Goal: Transaction & Acquisition: Obtain resource

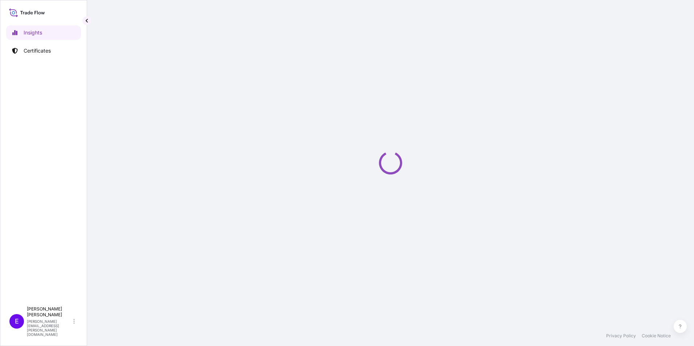
select select "2025"
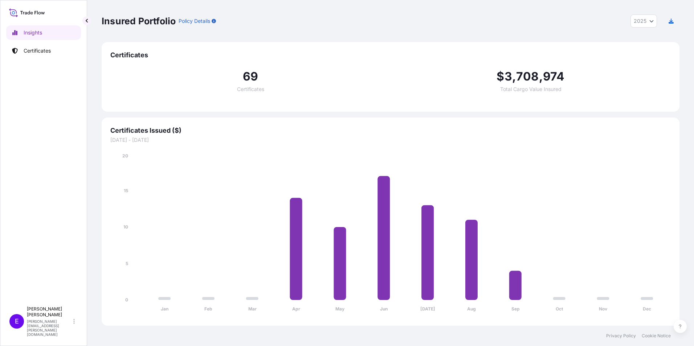
click at [32, 58] on div "Insights Certificates" at bounding box center [43, 161] width 75 height 284
click at [34, 54] on p "Certificates" at bounding box center [37, 50] width 27 height 7
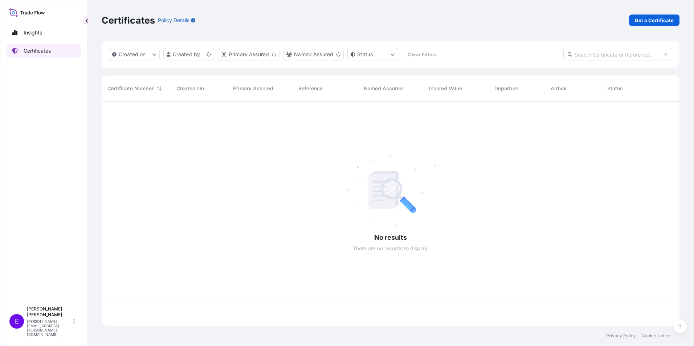
scroll to position [223, 572]
click at [669, 19] on p "Get a Certificate" at bounding box center [654, 20] width 39 height 7
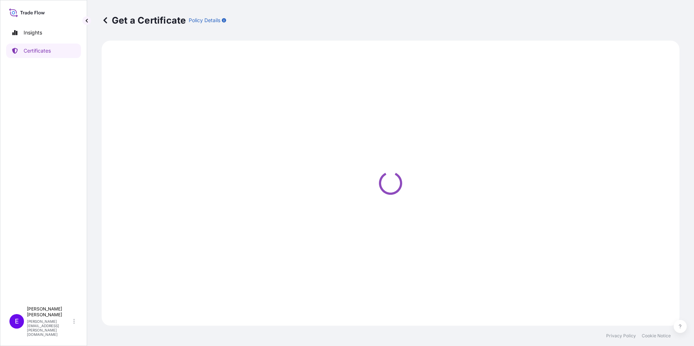
select select "Ocean Vessel"
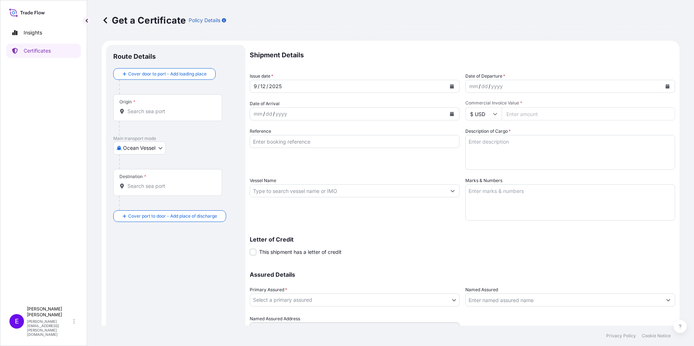
click at [665, 86] on icon "Calendar" at bounding box center [667, 86] width 4 height 4
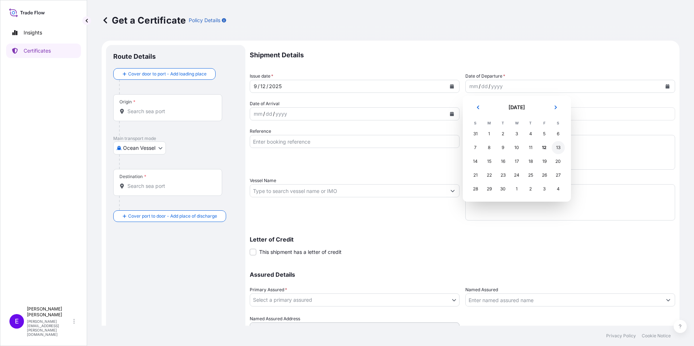
click at [559, 149] on div "13" at bounding box center [558, 147] width 13 height 13
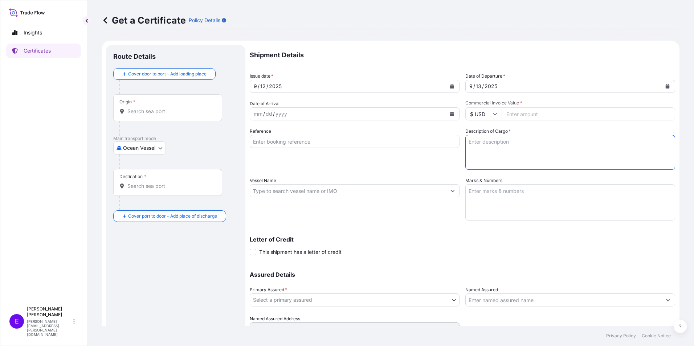
click at [576, 151] on textarea "Description of Cargo *" at bounding box center [570, 152] width 210 height 35
paste input "15532.33"
type input "15532.33"
click at [272, 139] on input "Reference" at bounding box center [355, 141] width 210 height 13
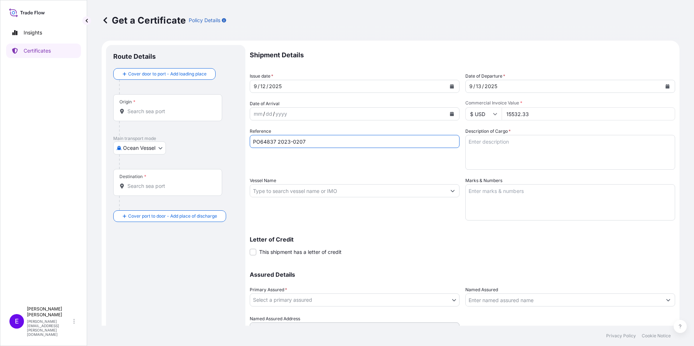
type input "PO64837 2023-0207"
click at [522, 203] on textarea "Marks & Numbers" at bounding box center [570, 202] width 210 height 36
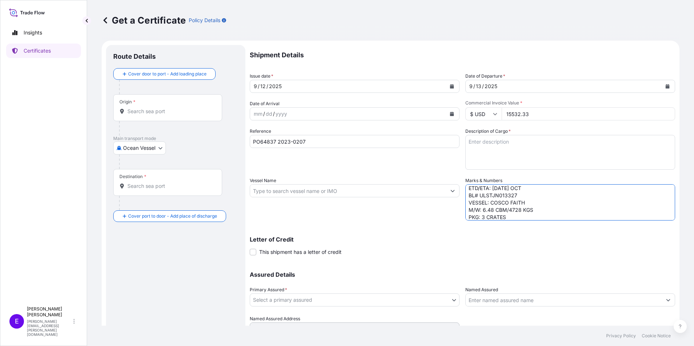
scroll to position [17, 0]
type textarea "POL/POD: XINGANG-[GEOGRAPHIC_DATA] FL ETD/ETA: [DATE] OCT BL# ULSTJN013327 VESS…"
click at [314, 301] on body "Insights Certificates E [PERSON_NAME] [PERSON_NAME][EMAIL_ADDRESS][PERSON_NAME]…" at bounding box center [347, 173] width 694 height 346
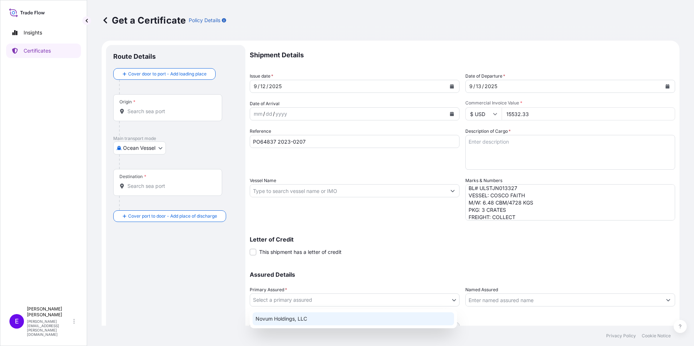
click at [307, 319] on div "Novum Holdings, LLC" at bounding box center [353, 319] width 201 height 13
select select "31540"
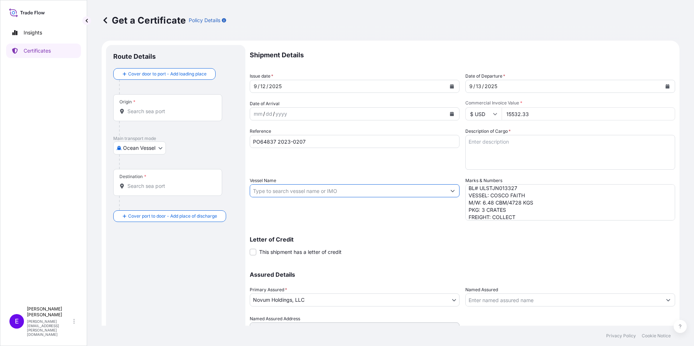
click at [275, 192] on input "Vessel Name" at bounding box center [348, 190] width 196 height 13
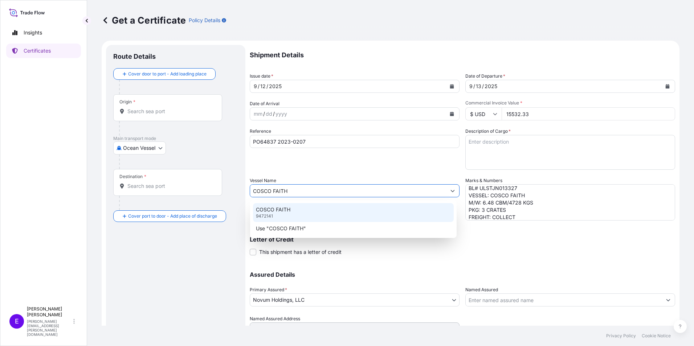
click at [290, 216] on div "COSCO FAITH 9472141" at bounding box center [353, 212] width 201 height 19
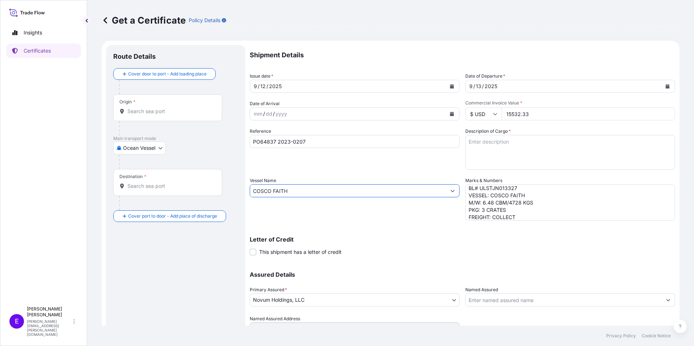
type input "COSCO FAITH"
click at [151, 107] on div "Origin *" at bounding box center [167, 107] width 109 height 27
click at [151, 108] on input "Origin *" at bounding box center [170, 111] width 86 height 7
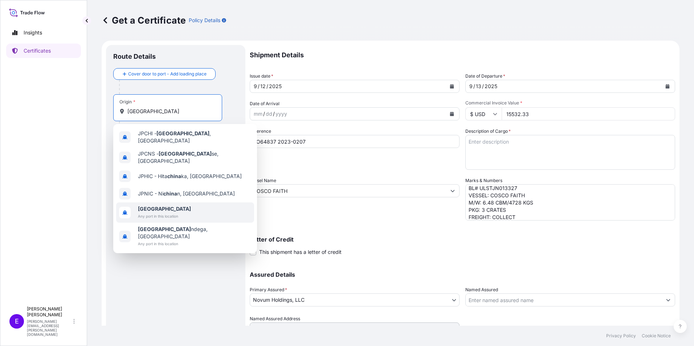
click at [178, 207] on span "[GEOGRAPHIC_DATA]" at bounding box center [164, 208] width 53 height 7
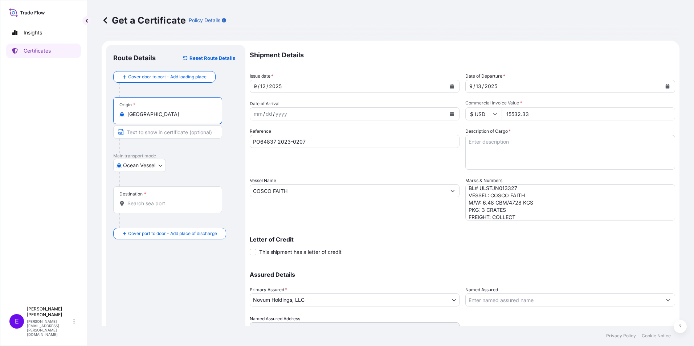
type input "[GEOGRAPHIC_DATA]"
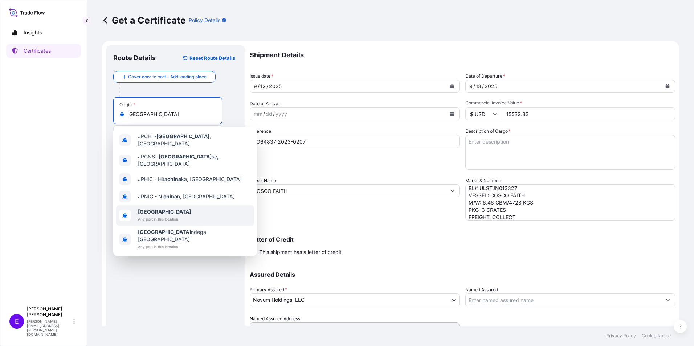
click at [147, 216] on span "Any port in this location" at bounding box center [164, 219] width 53 height 7
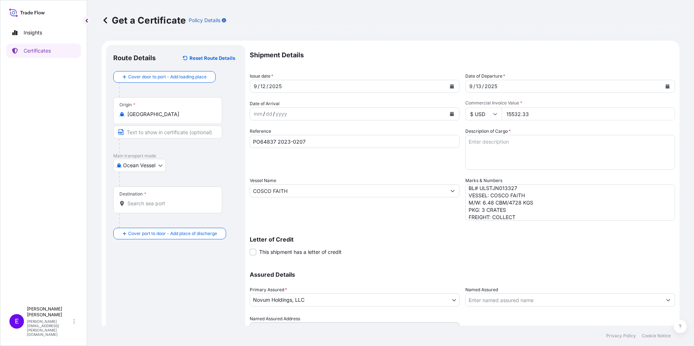
click at [148, 200] on div "Destination *" at bounding box center [167, 200] width 109 height 27
click at [148, 200] on input "Destination *" at bounding box center [170, 203] width 86 height 7
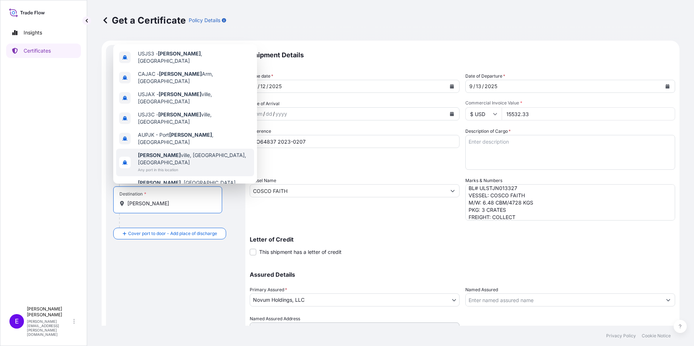
click at [167, 152] on span "[PERSON_NAME][GEOGRAPHIC_DATA], [GEOGRAPHIC_DATA], [GEOGRAPHIC_DATA]" at bounding box center [194, 159] width 113 height 15
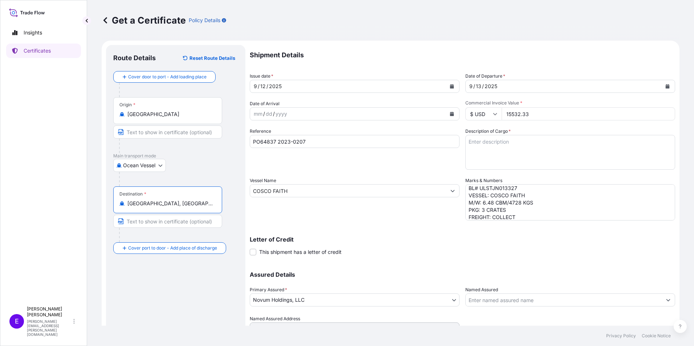
type input "[GEOGRAPHIC_DATA], [GEOGRAPHIC_DATA], [GEOGRAPHIC_DATA]"
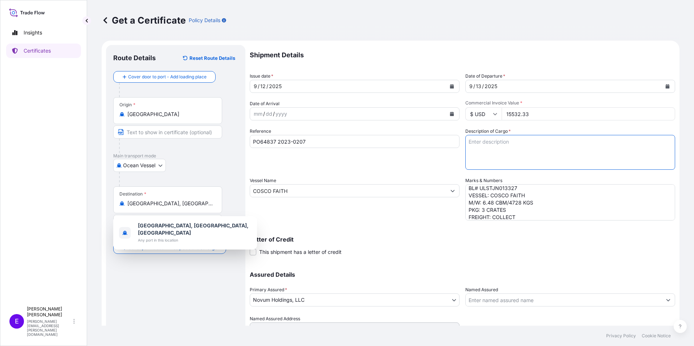
click at [537, 155] on textarea "Description of Cargo *" at bounding box center [570, 152] width 210 height 35
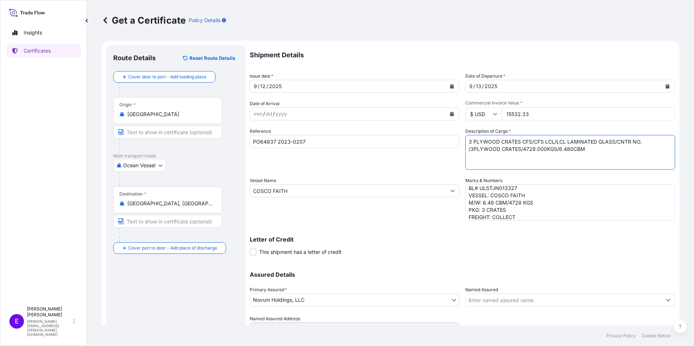
type textarea "3 PLYWOOD CRATES CFS/CFS LCL/LCL LAMINATED GLASS/CNTR NO. /3PLYWOOD CRATES/4728…"
click at [528, 211] on textarea "POL/POD: XINGANG-[GEOGRAPHIC_DATA] FL ETD/ETA: [DATE] OCT BL# ULSTJN013327 VESS…" at bounding box center [570, 202] width 210 height 36
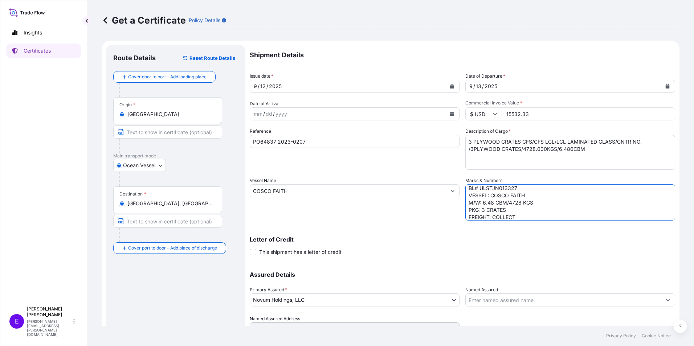
click at [529, 215] on textarea "POL/POD: XINGANG-[GEOGRAPHIC_DATA] FL ETD/ETA: [DATE] OCT BL# ULSTJN013327 VESS…" at bounding box center [570, 202] width 210 height 36
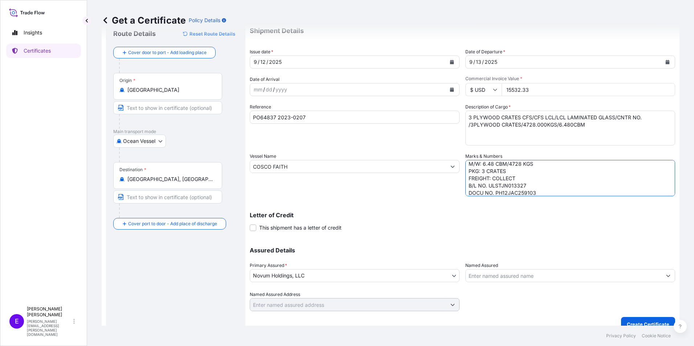
scroll to position [34, 0]
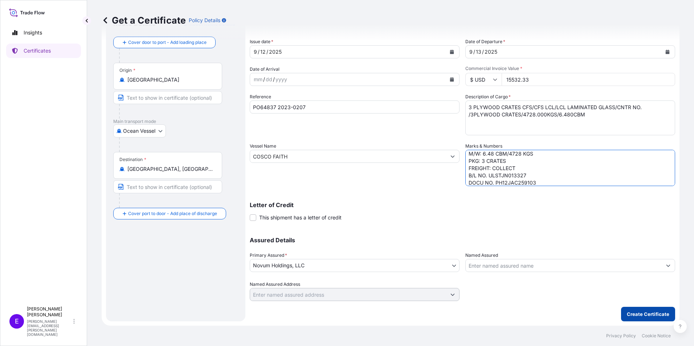
type textarea "POL/POD: XINGANG-[GEOGRAPHIC_DATA] FL ETD/ETA: [DATE] OCT BL# ULSTJN013327 VESS…"
click at [646, 310] on button "Create Certificate" at bounding box center [648, 314] width 54 height 15
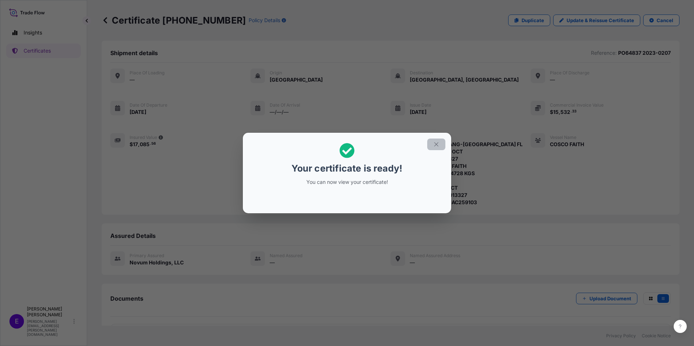
click at [436, 141] on icon "button" at bounding box center [436, 144] width 7 height 7
